Goal: Task Accomplishment & Management: Use online tool/utility

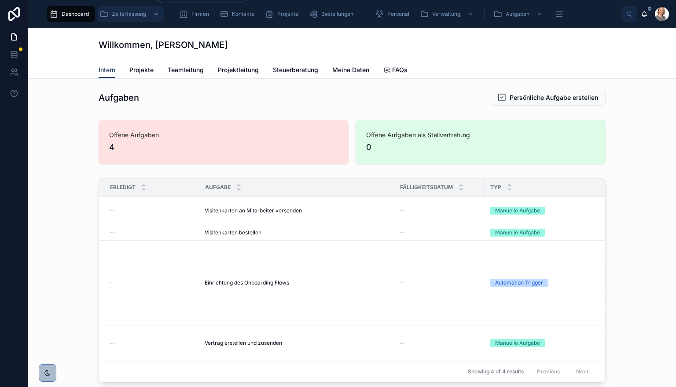
click at [130, 13] on span "Zeiterfassung" at bounding box center [129, 14] width 34 height 7
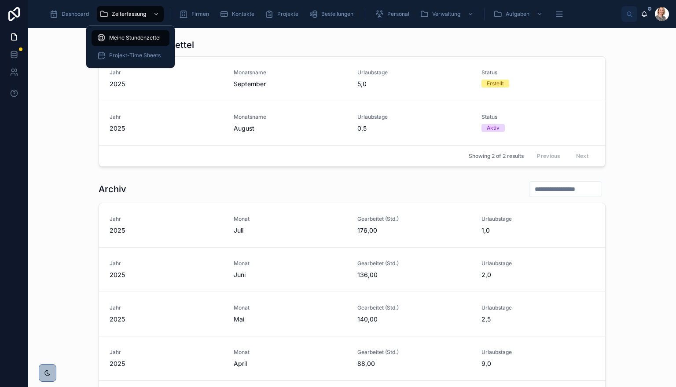
click at [131, 37] on span "Meine Stundenzettel" at bounding box center [134, 37] width 51 height 7
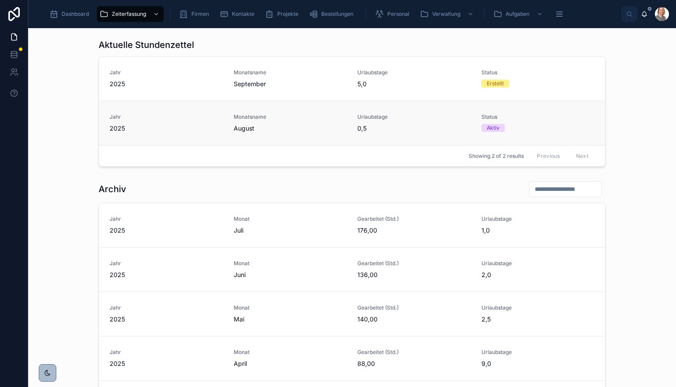
click at [208, 124] on span "2025" at bounding box center [166, 128] width 113 height 9
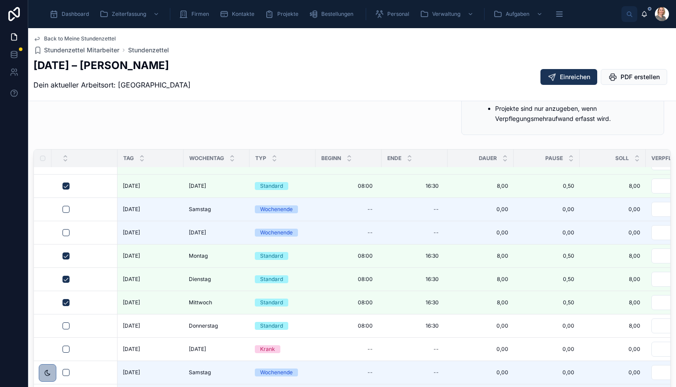
scroll to position [479, 0]
click at [67, 322] on button "button" at bounding box center [65, 325] width 7 height 7
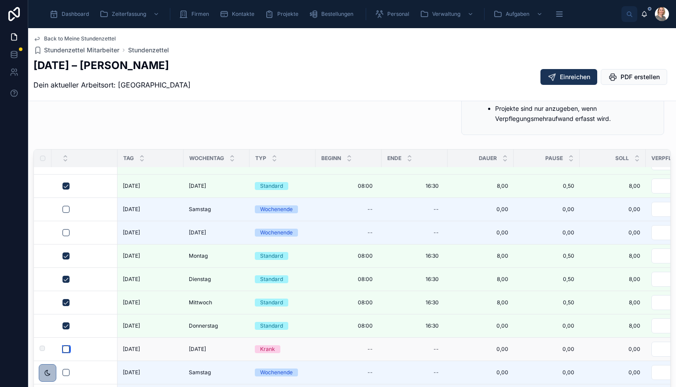
click at [64, 346] on button "button" at bounding box center [65, 349] width 7 height 7
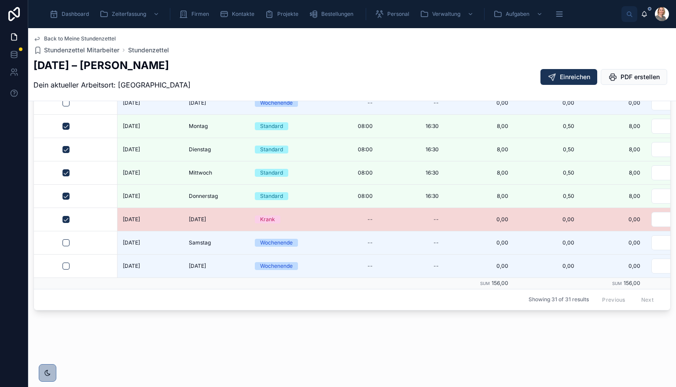
scroll to position [414, 0]
click at [558, 75] on div "Dashboard Zeiterfassung Firmen Kontakte Projekte Bestellungen Personal Verwaltu…" at bounding box center [351, 193] width 647 height 387
click at [559, 75] on span "Einreichen" at bounding box center [574, 77] width 30 height 9
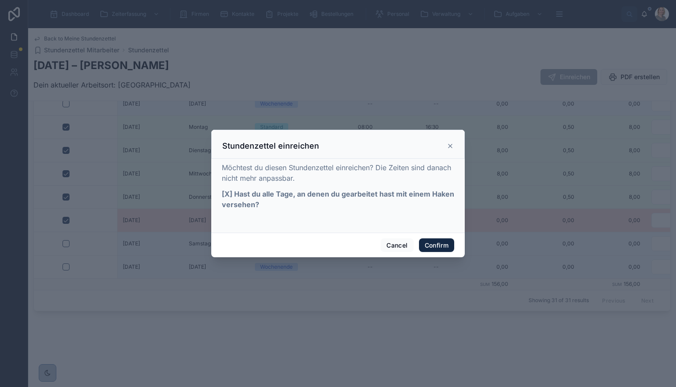
click at [431, 245] on button "Confirm" at bounding box center [436, 245] width 35 height 14
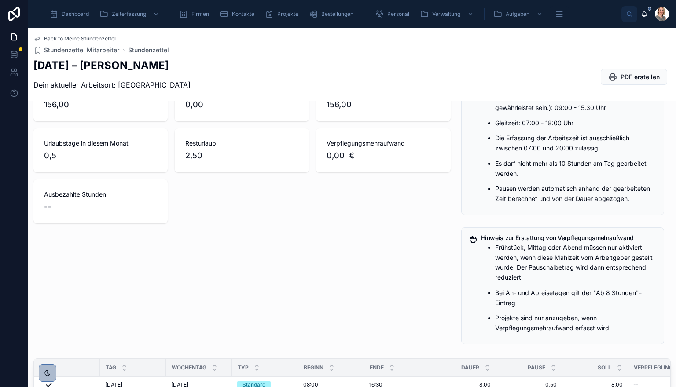
scroll to position [77, 0]
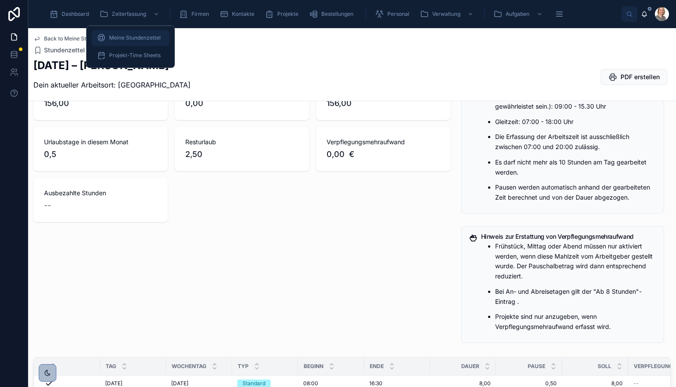
click at [115, 37] on span "Meine Stundenzettel" at bounding box center [134, 37] width 51 height 7
